Goal: Download file/media

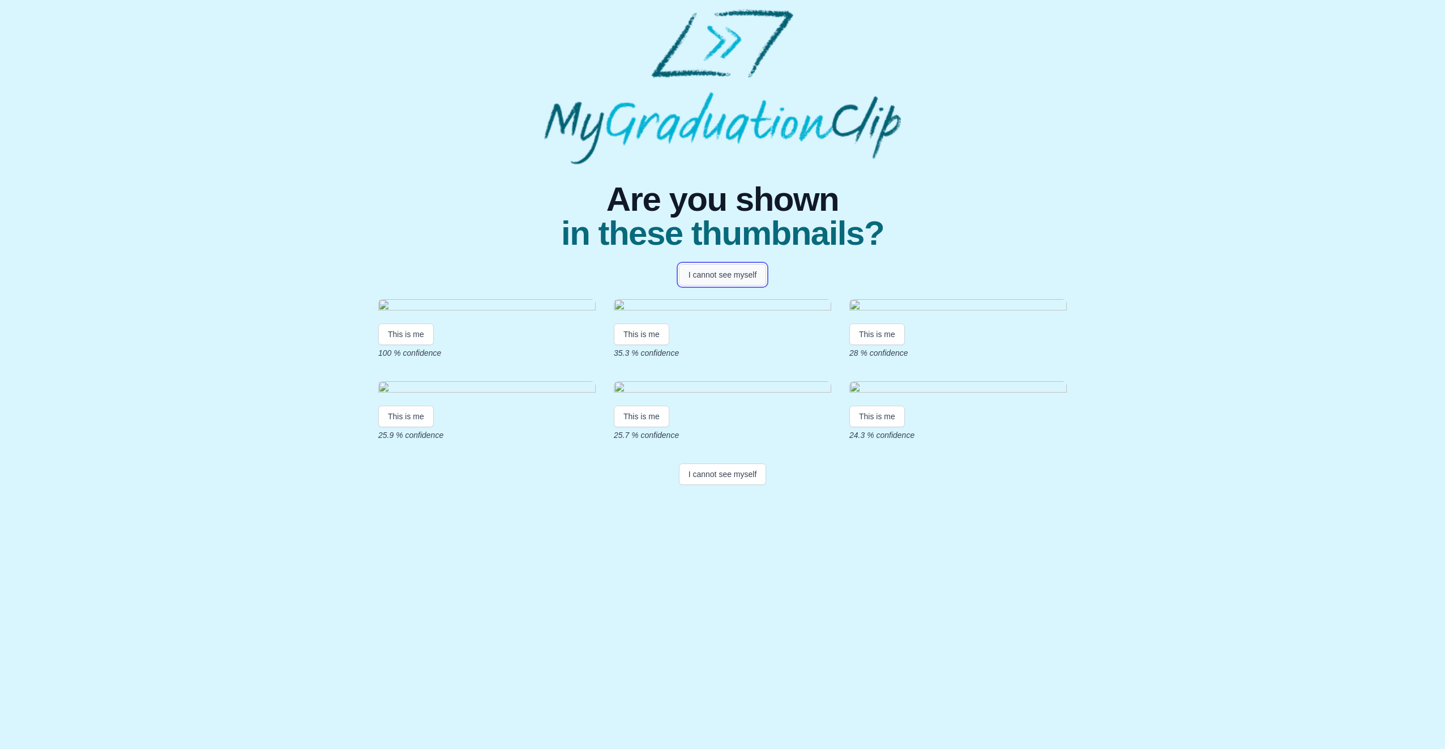
click at [752, 273] on button "I cannot see myself" at bounding box center [723, 275] width 88 height 22
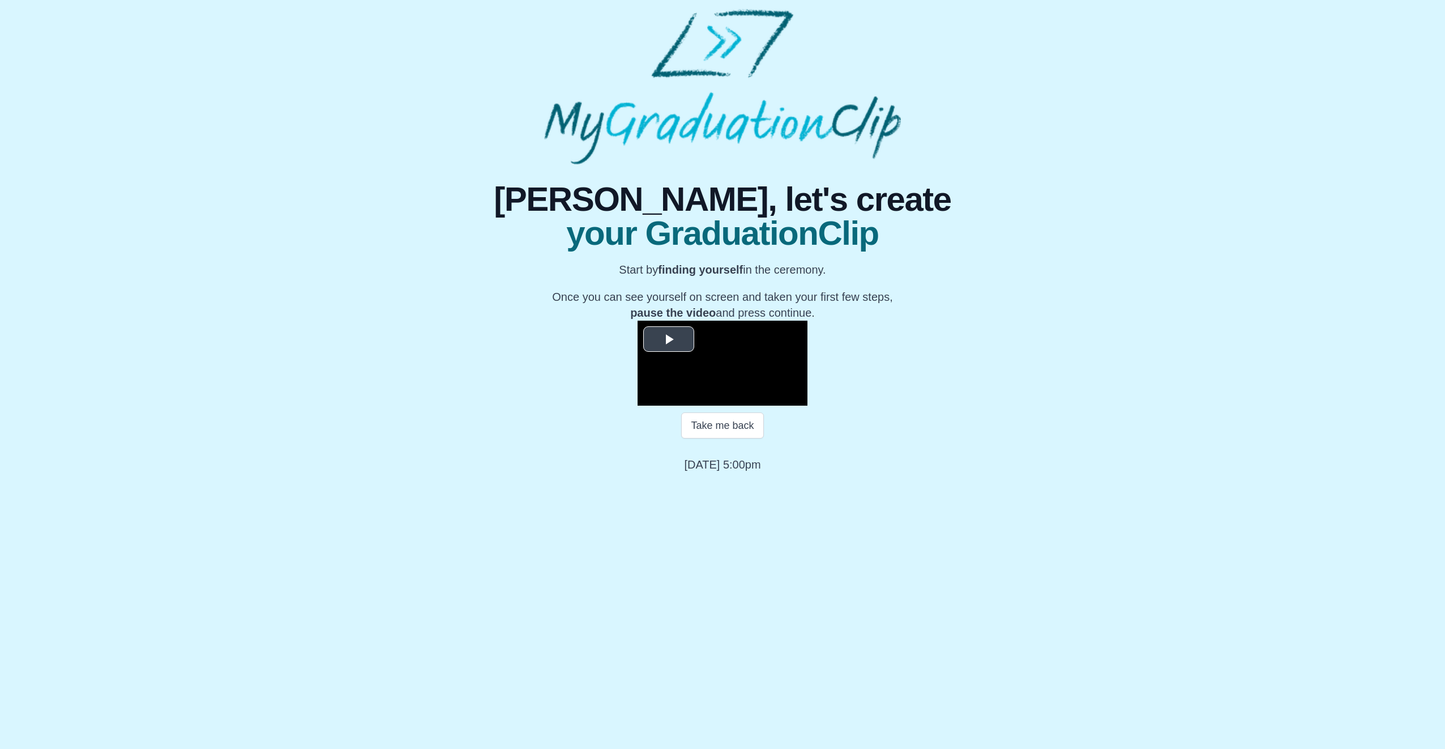
click at [669, 339] on span "Video Player" at bounding box center [669, 339] width 0 height 0
click at [689, 399] on div "Loaded : 0% 02:45 00:01 Progress : 0%" at bounding box center [734, 397] width 91 height 3
click at [721, 399] on div "04:51" at bounding box center [721, 397] width 1 height 3
click at [734, 399] on div "06:41" at bounding box center [734, 397] width 1 height 3
click at [744, 399] on div "08:06" at bounding box center [744, 397] width 1 height 3
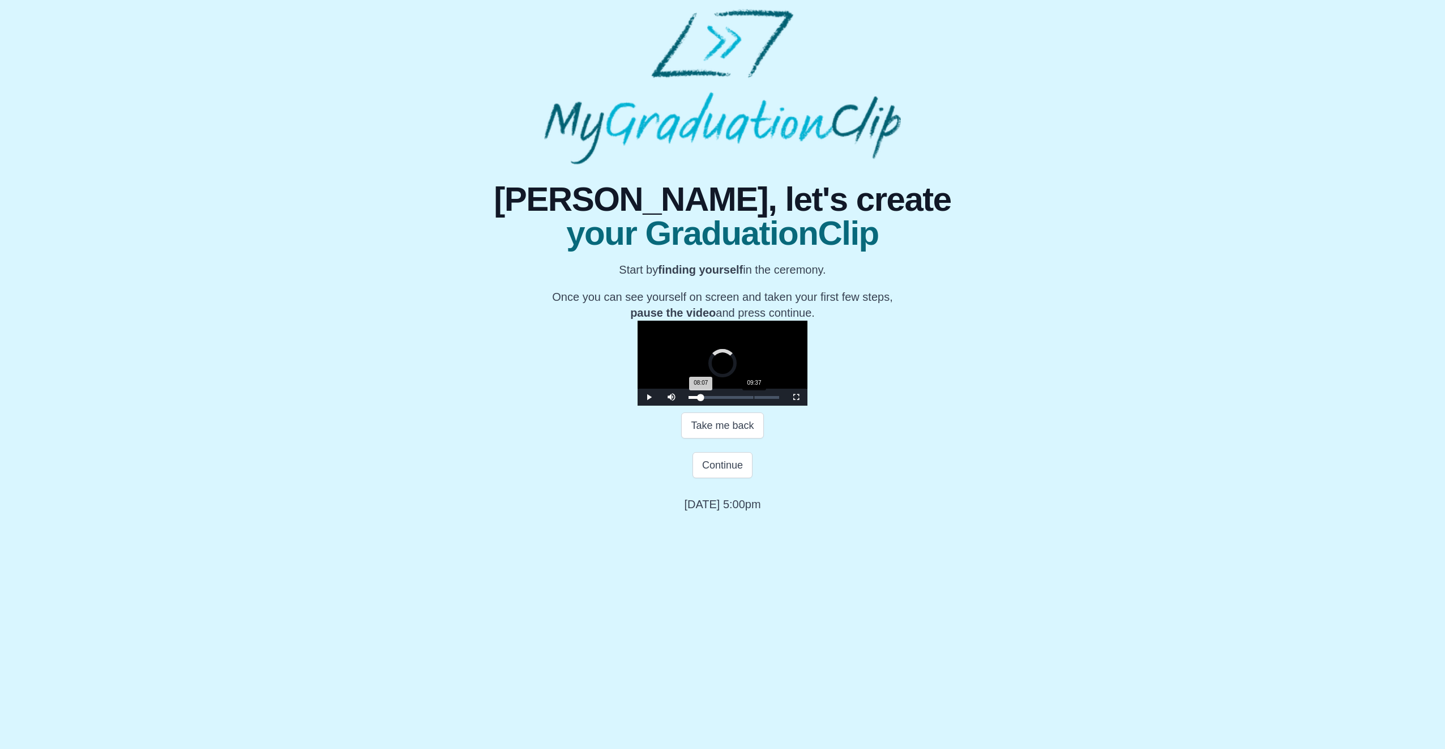
click at [754, 399] on div "09:37" at bounding box center [754, 397] width 1 height 3
click at [649, 397] on span "Video Player" at bounding box center [649, 397] width 0 height 0
click at [689, 399] on div "09:52 Progress : 0%" at bounding box center [696, 397] width 15 height 3
click at [649, 397] on span "Video Player" at bounding box center [649, 397] width 0 height 0
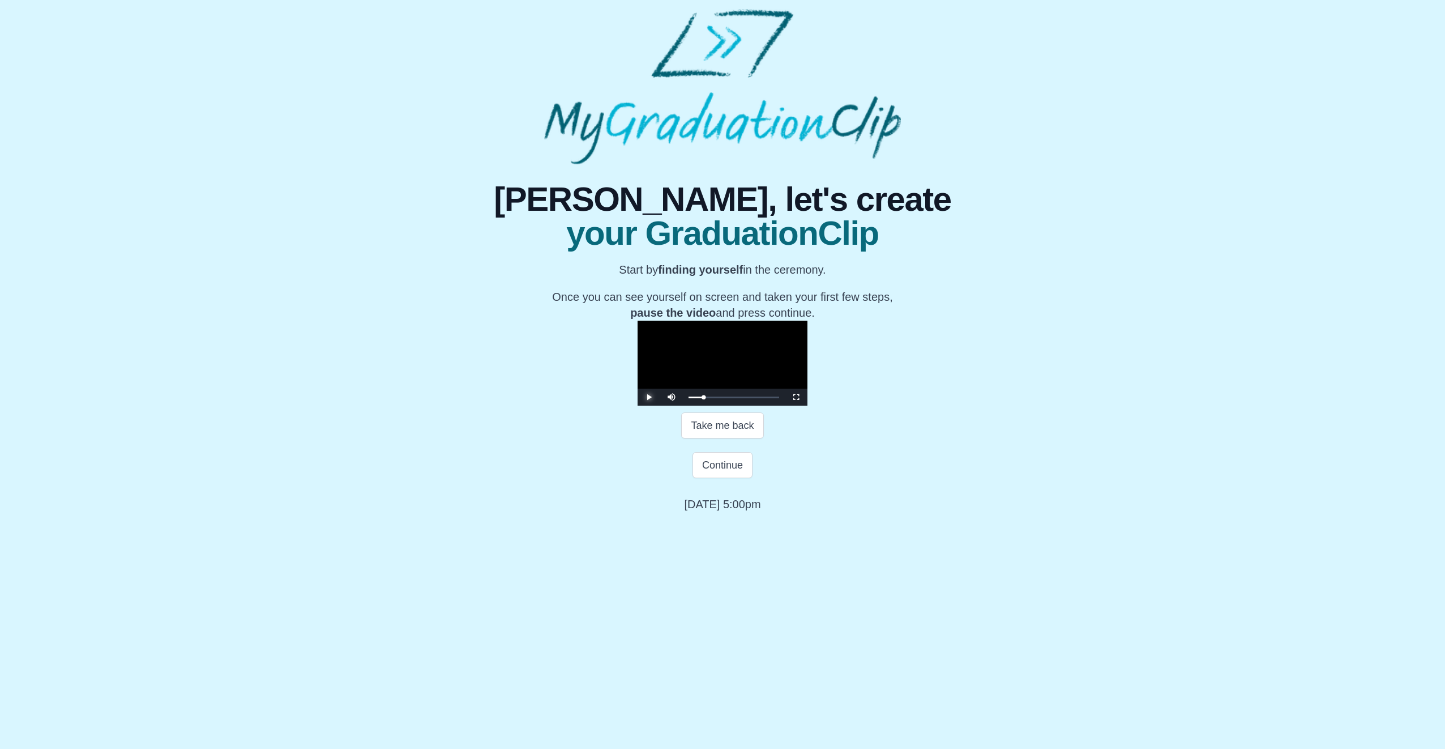
click at [649, 397] on span "Video Player" at bounding box center [649, 397] width 0 height 0
click at [721, 478] on button "Continue" at bounding box center [723, 465] width 60 height 26
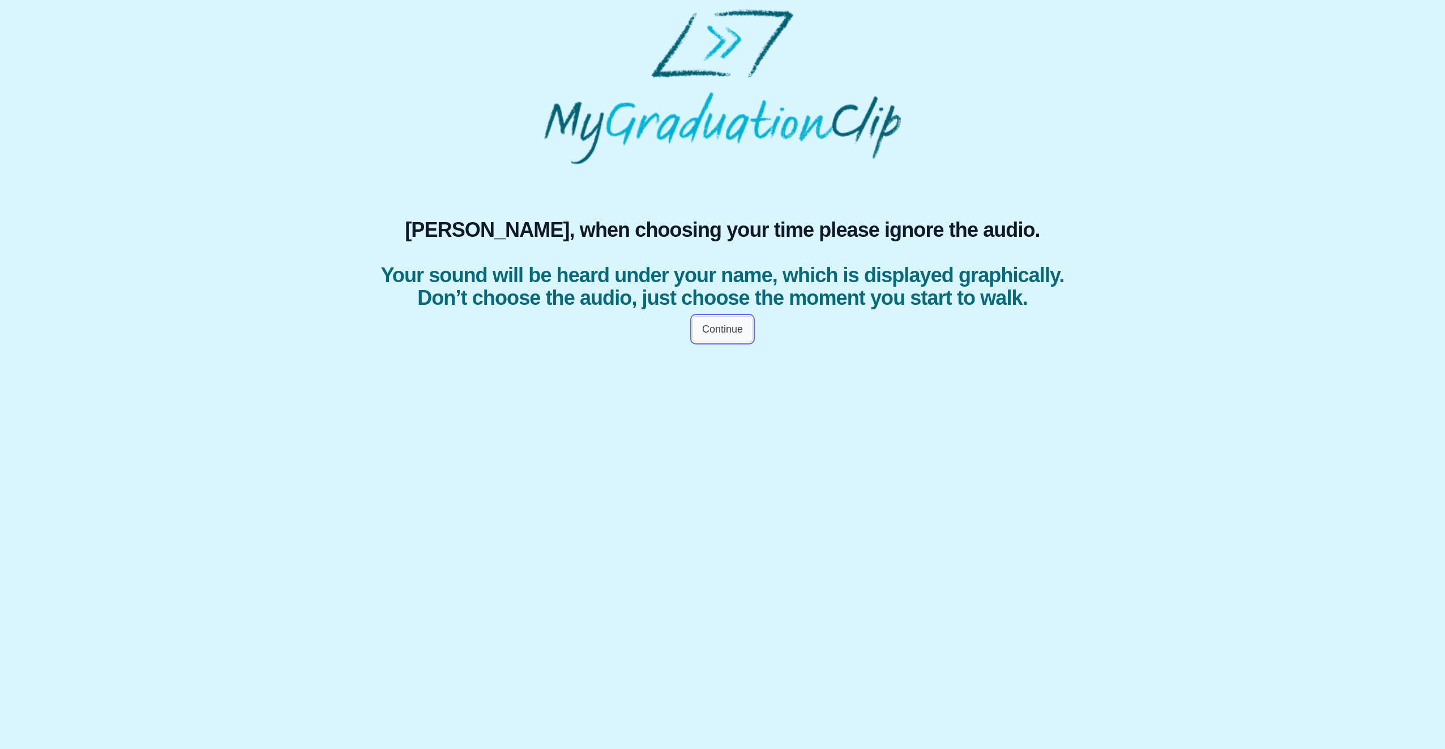
click at [737, 342] on button "Continue" at bounding box center [723, 329] width 60 height 26
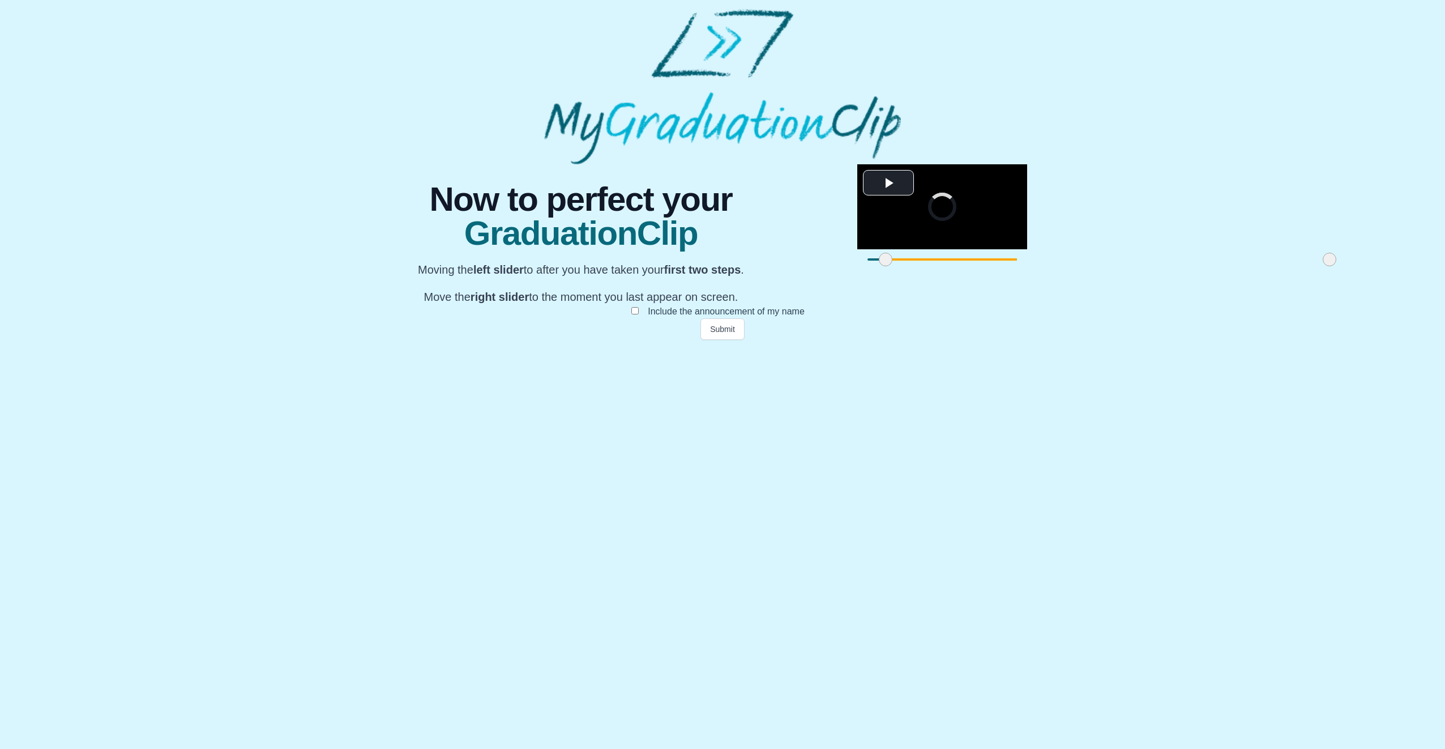
drag, startPoint x: 491, startPoint y: 587, endPoint x: 509, endPoint y: 588, distance: 18.2
click at [879, 266] on span at bounding box center [886, 260] width 14 height 14
drag, startPoint x: 510, startPoint y: 587, endPoint x: 542, endPoint y: 589, distance: 31.8
click at [911, 266] on span at bounding box center [918, 260] width 14 height 14
drag, startPoint x: 539, startPoint y: 587, endPoint x: 597, endPoint y: 591, distance: 58.4
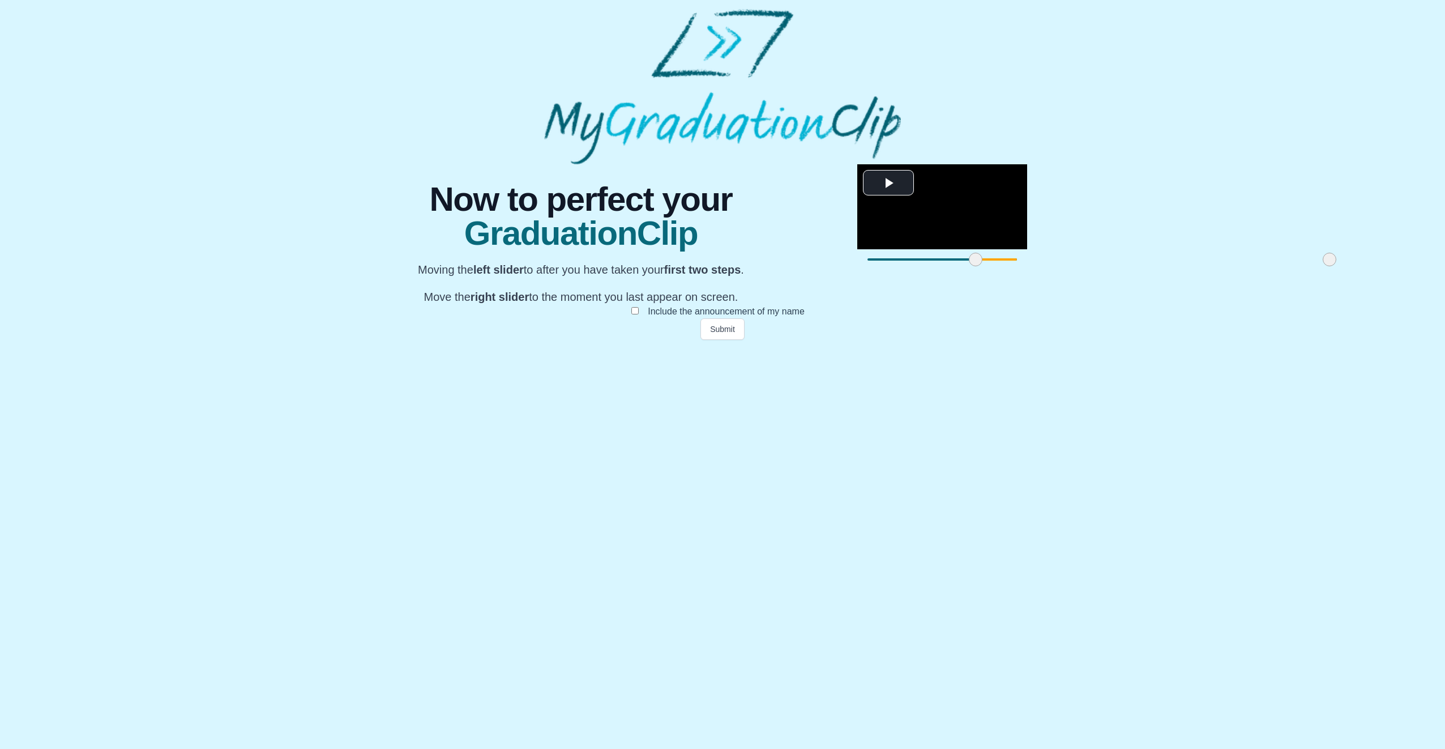
click at [969, 266] on span at bounding box center [976, 260] width 14 height 14
click at [889, 183] on span "Video Player" at bounding box center [889, 183] width 0 height 0
drag, startPoint x: 950, startPoint y: 588, endPoint x: 930, endPoint y: 586, distance: 19.9
click at [1303, 266] on span at bounding box center [1310, 260] width 14 height 14
click at [857, 249] on video "Video Player" at bounding box center [942, 206] width 170 height 85
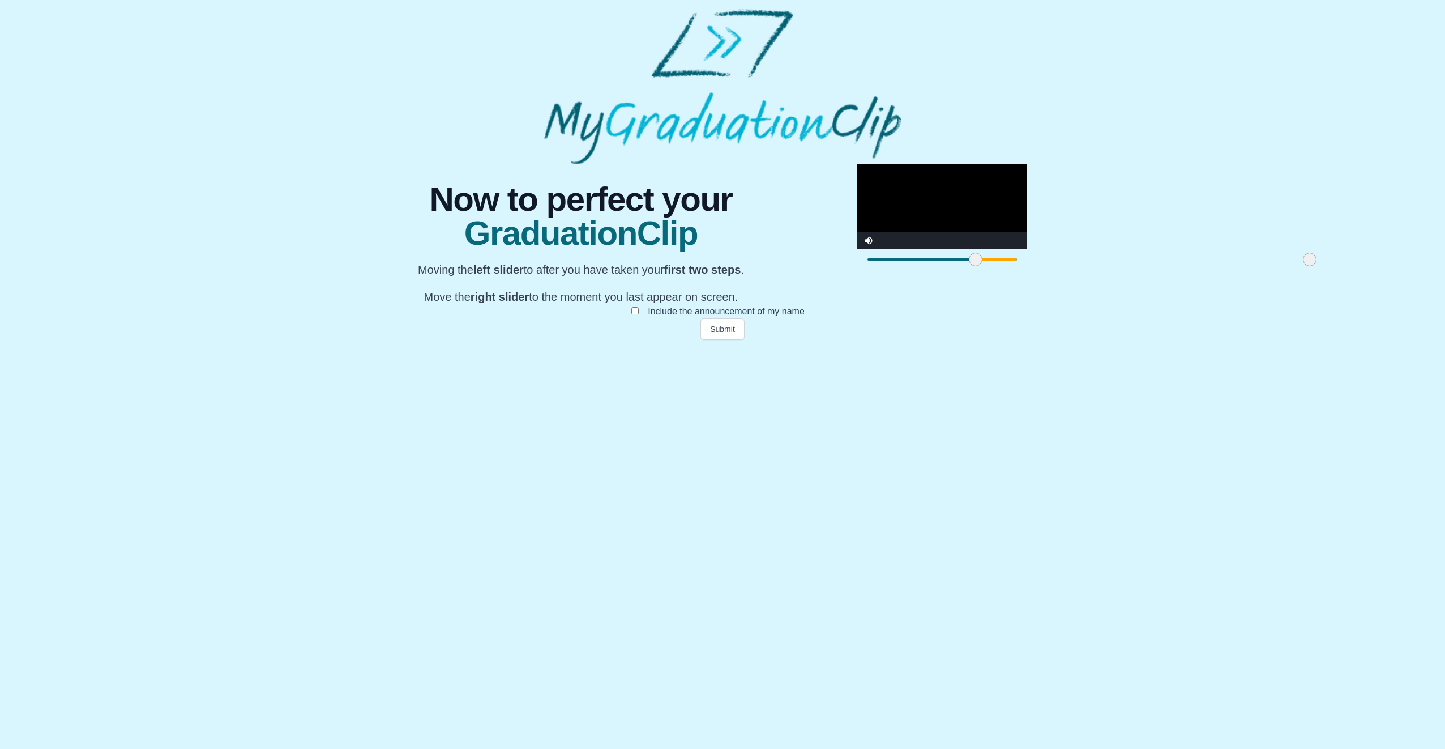
click at [857, 249] on video "Video Player" at bounding box center [942, 206] width 170 height 85
click at [719, 340] on button "Submit" at bounding box center [723, 329] width 44 height 22
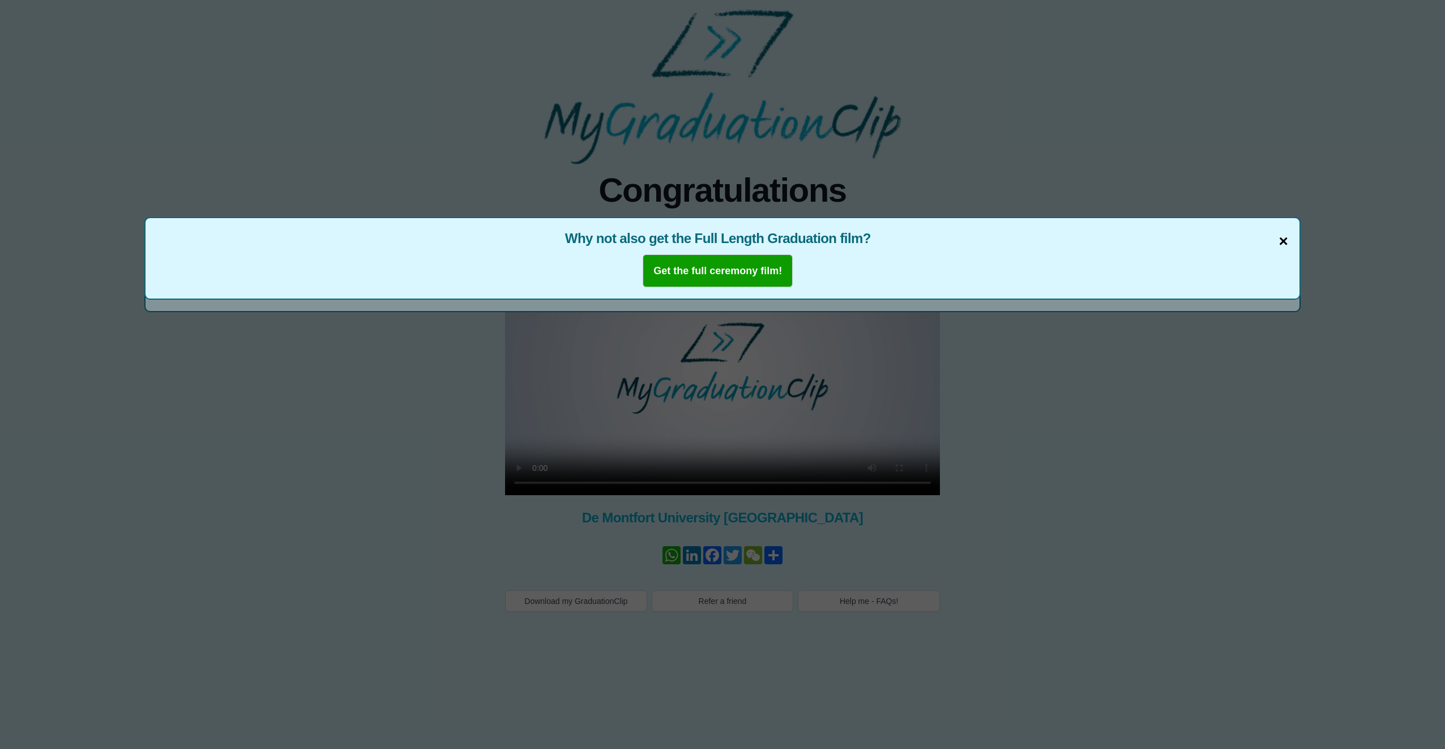
click at [1283, 237] on span "×" at bounding box center [1283, 241] width 9 height 24
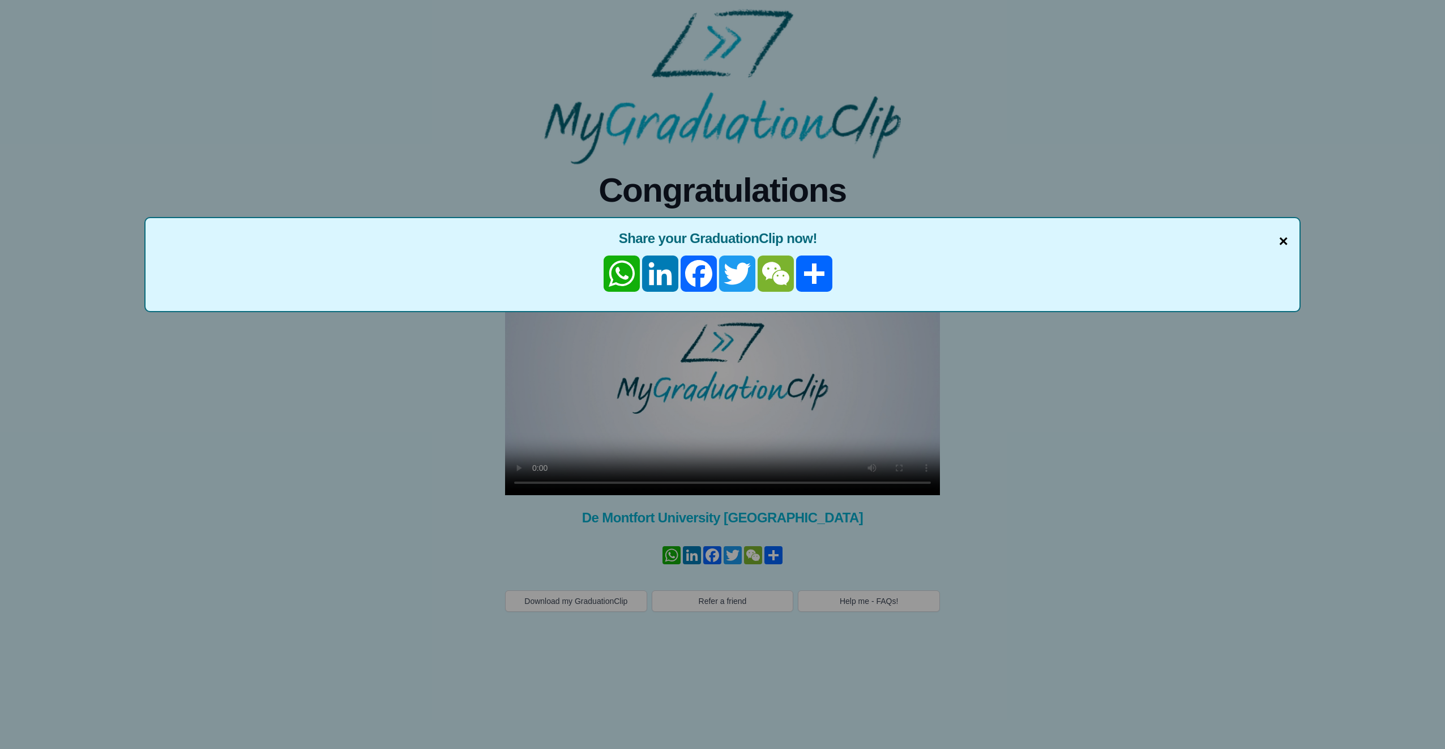
click at [1284, 237] on span "×" at bounding box center [1283, 241] width 9 height 24
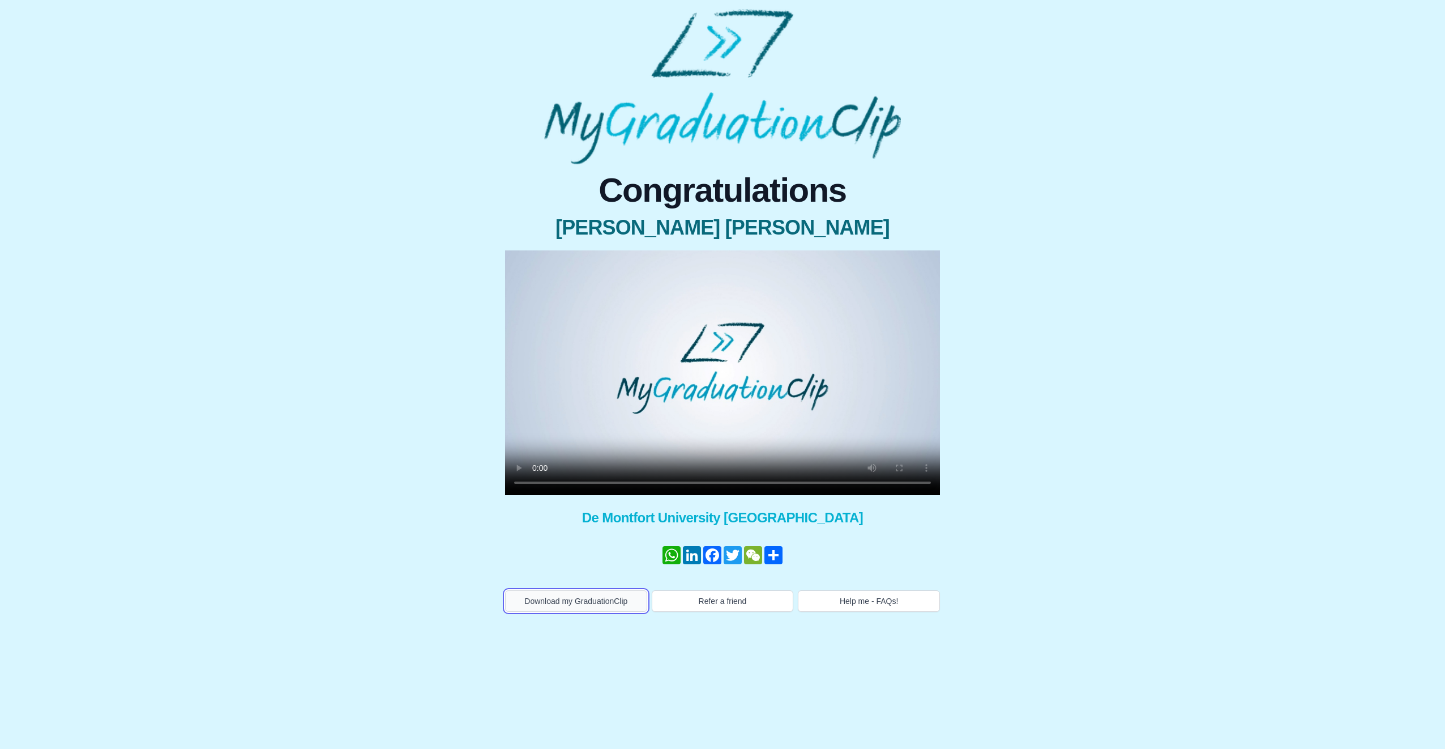
click at [555, 601] on button "Download my GraduationClip" at bounding box center [576, 601] width 142 height 22
